Goal: Task Accomplishment & Management: Manage account settings

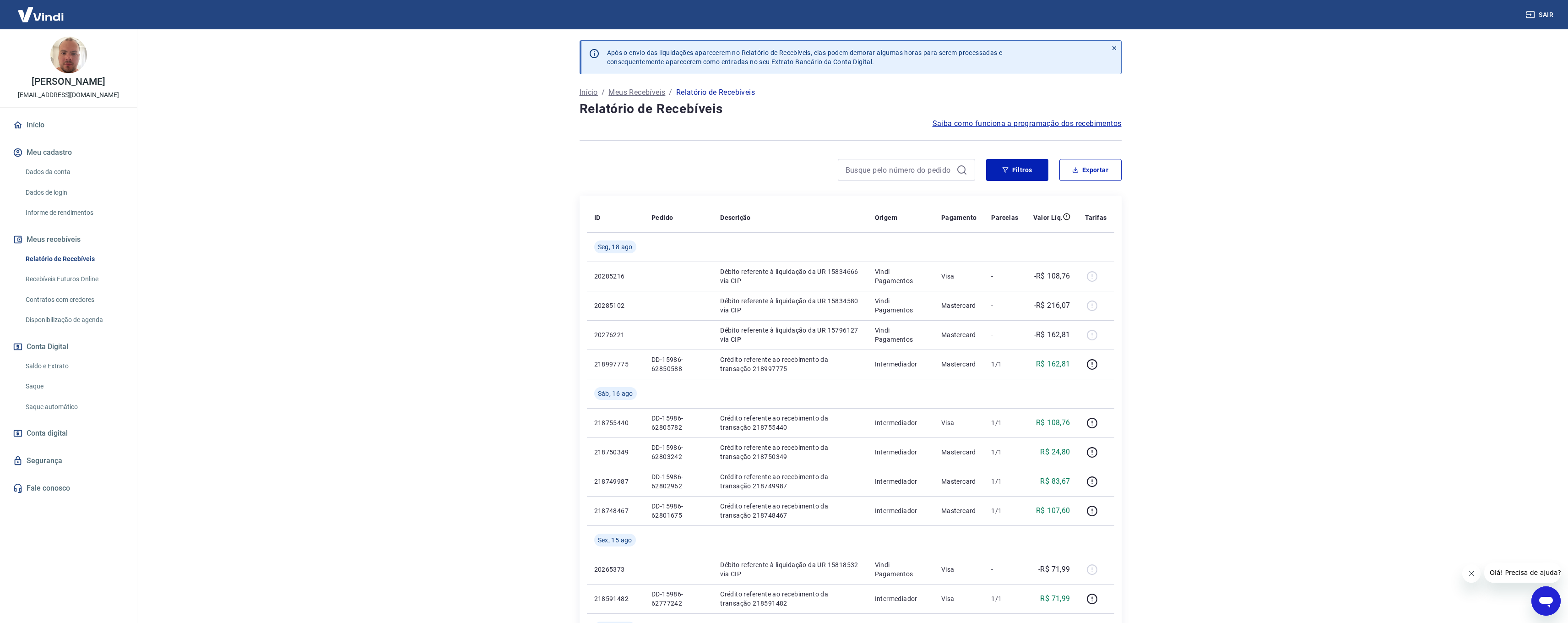
click at [85, 275] on link "Recebíveis Futuros Online" at bounding box center [74, 279] width 104 height 19
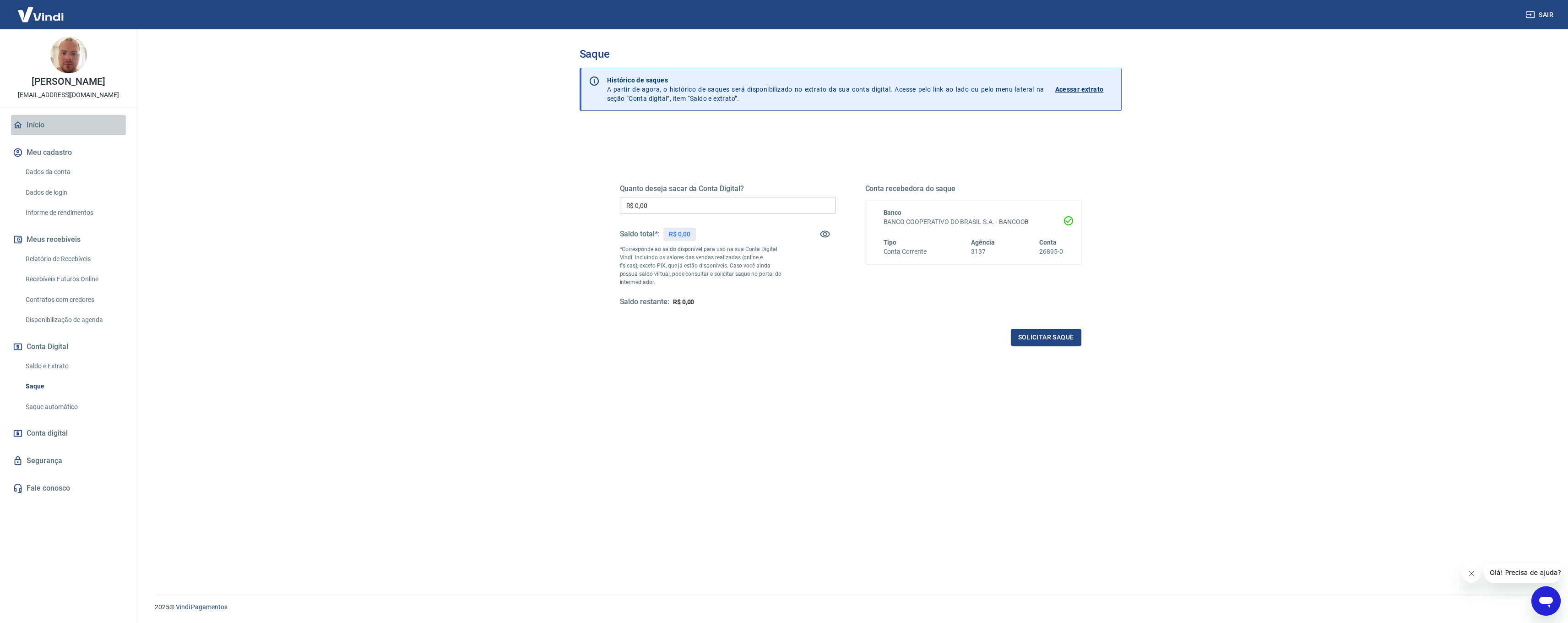
click at [44, 126] on link "Início" at bounding box center [68, 125] width 115 height 20
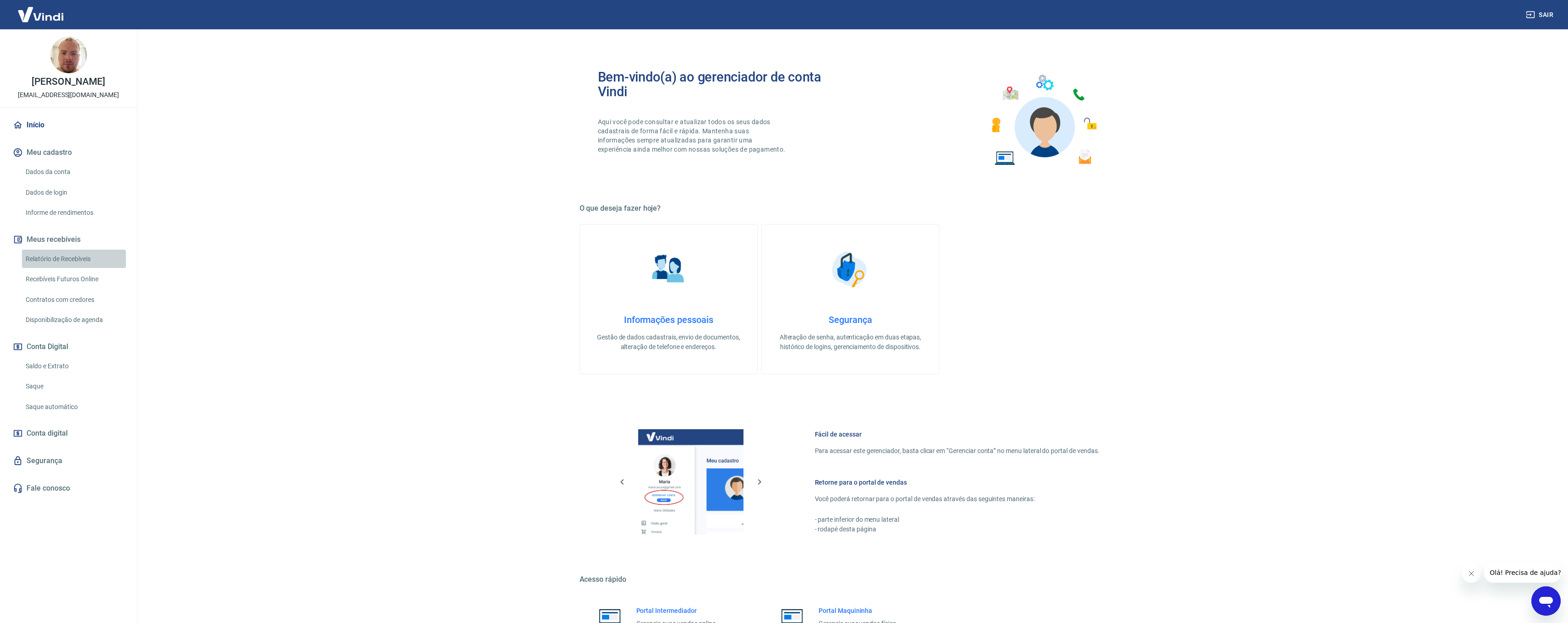
click at [97, 255] on link "Relatório de Recebíveis" at bounding box center [74, 259] width 104 height 19
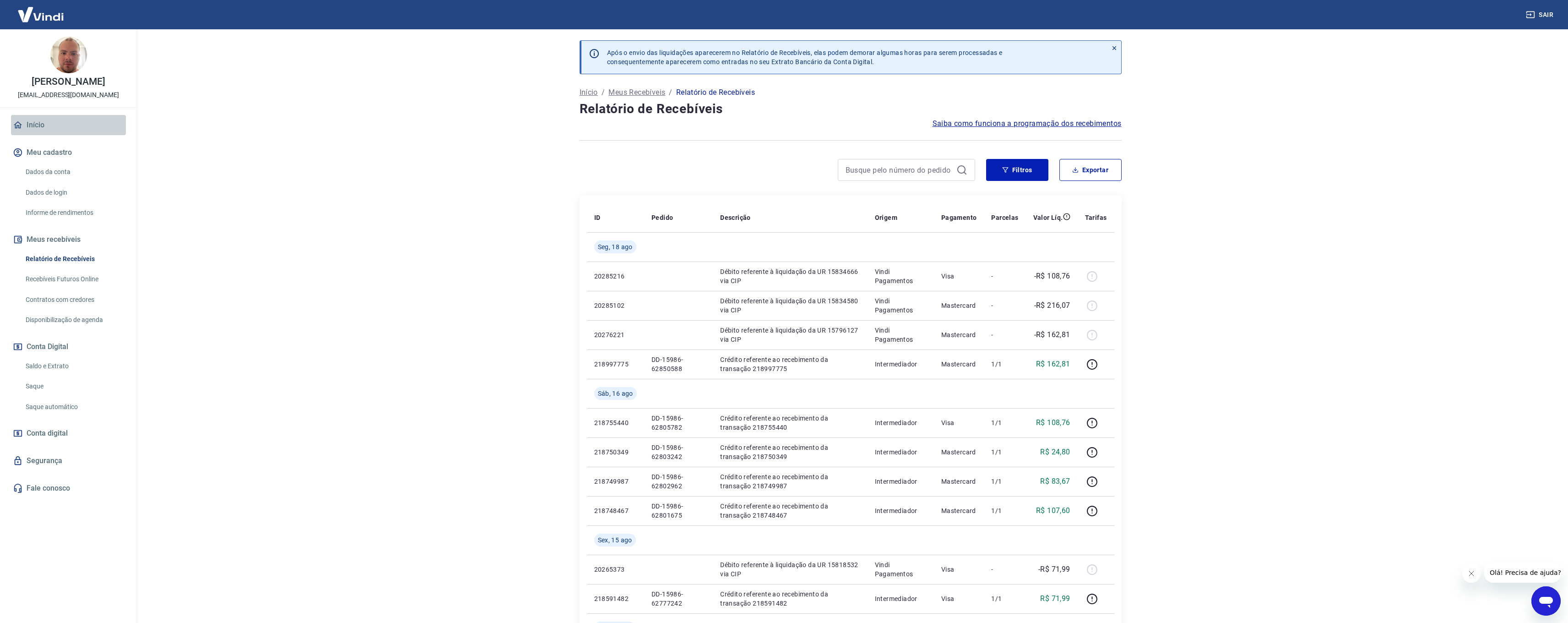
click at [49, 127] on link "Início" at bounding box center [68, 125] width 115 height 20
